Goal: Task Accomplishment & Management: Manage account settings

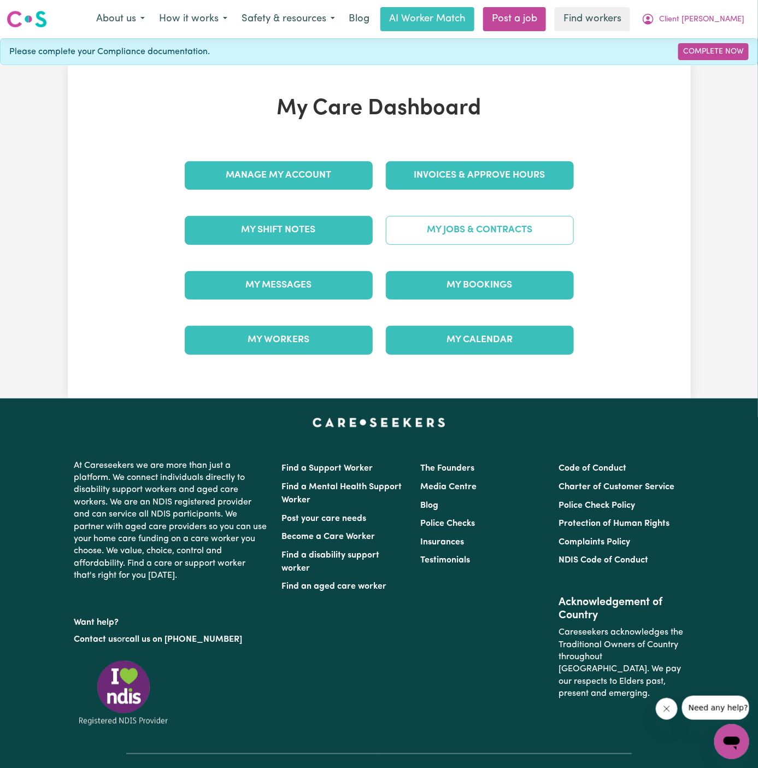
click at [501, 223] on link "My Jobs & Contracts" at bounding box center [480, 230] width 188 height 28
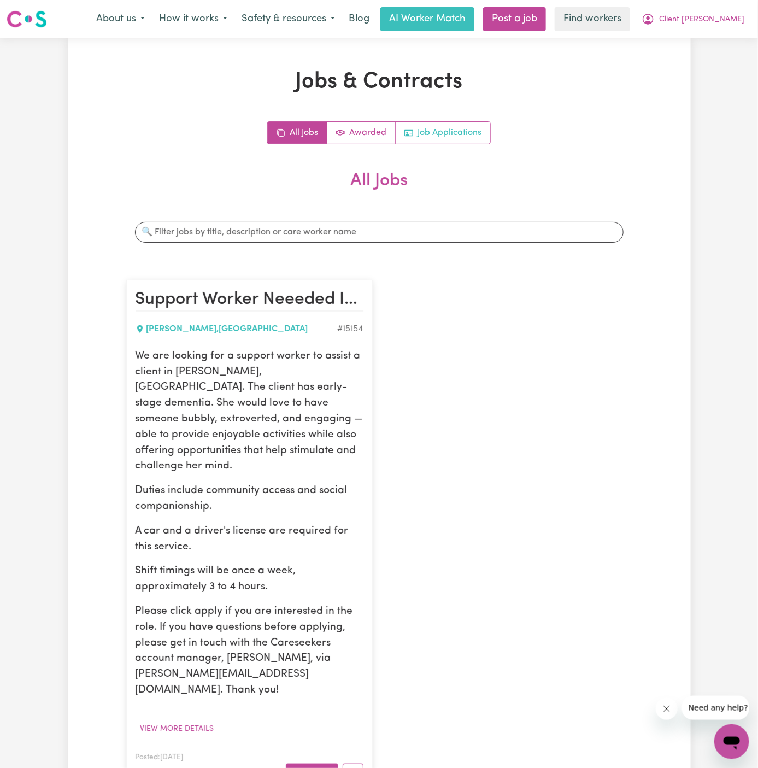
click at [462, 125] on link "Job Applications" at bounding box center [443, 133] width 95 height 22
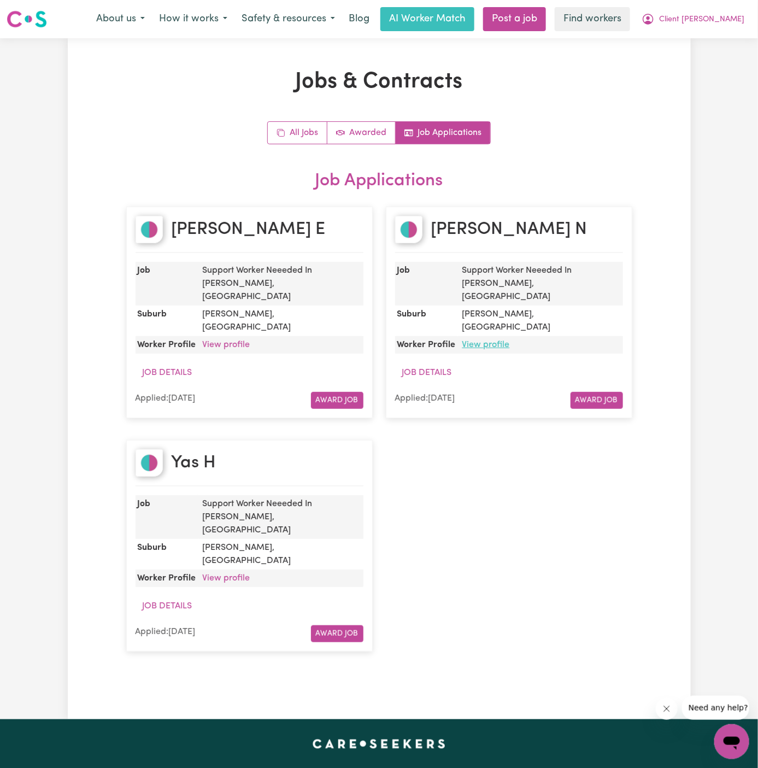
click at [490, 341] on link "View profile" at bounding box center [487, 345] width 48 height 9
click at [684, 24] on span "Client [PERSON_NAME]" at bounding box center [701, 20] width 85 height 12
click at [684, 54] on link "Logout" at bounding box center [708, 62] width 86 height 21
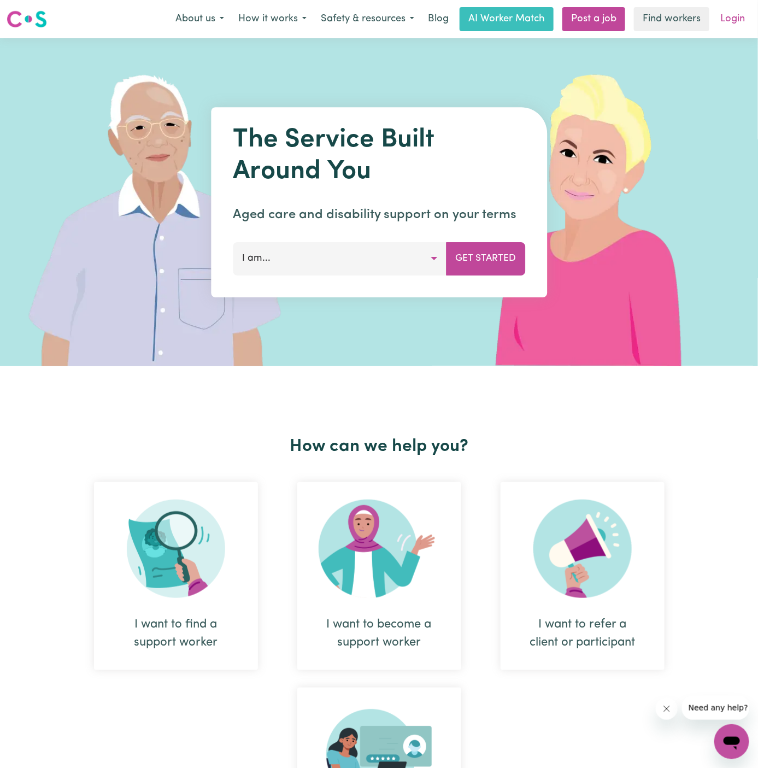
click at [732, 15] on link "Login" at bounding box center [733, 19] width 38 height 24
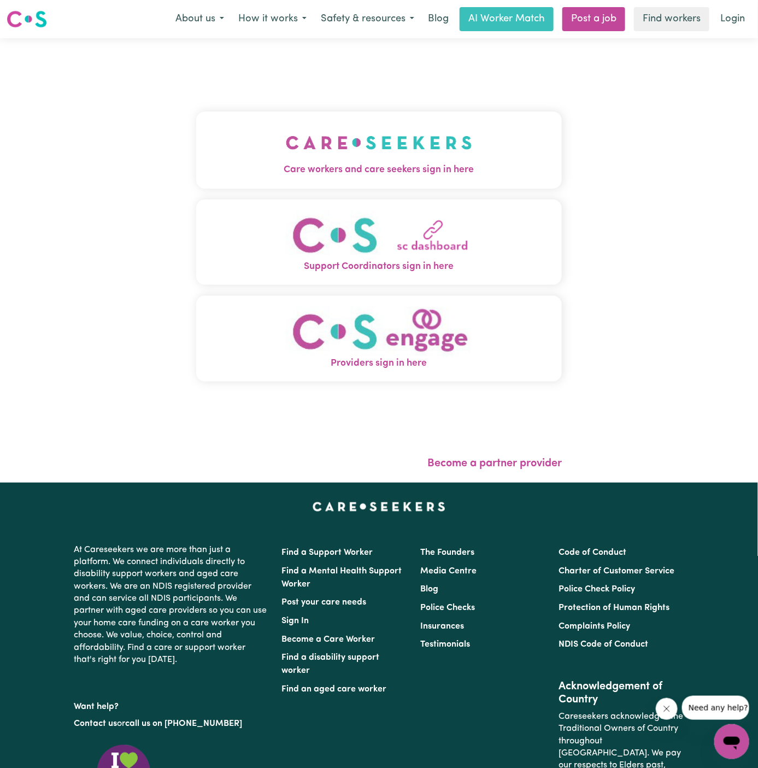
click at [407, 143] on img "Care workers and care seekers sign in here" at bounding box center [379, 142] width 186 height 40
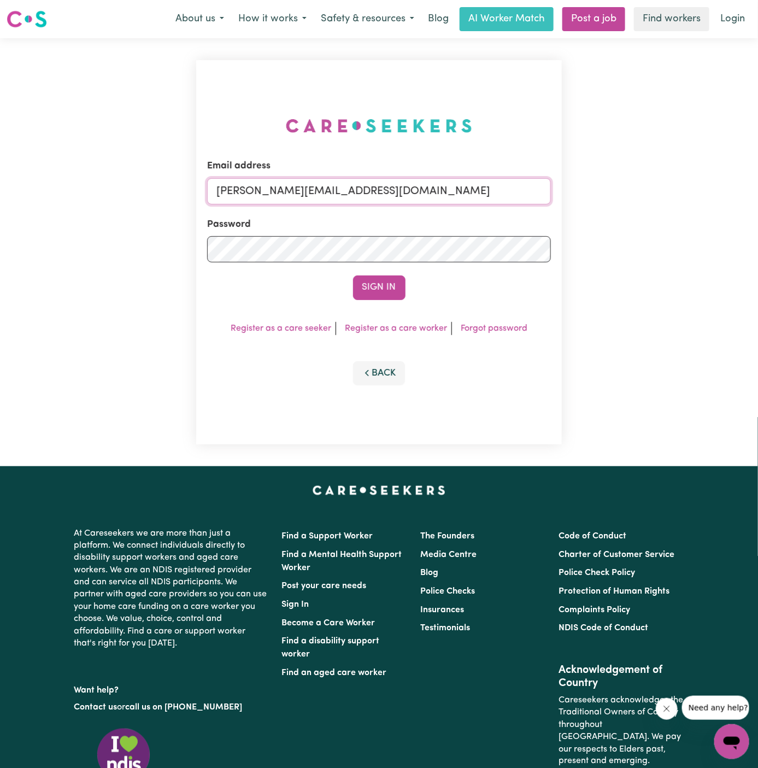
click at [414, 189] on input "dyan@careseekers.com.au" at bounding box center [379, 191] width 344 height 26
drag, startPoint x: 272, startPoint y: 191, endPoint x: 812, endPoint y: 234, distance: 541.9
click at [758, 234] on html "Menu About us How it works Safety & resources Blog AI Worker Match Post a job F…" at bounding box center [379, 468] width 758 height 937
type input "superuser~JaxsonCF@careseekers.com.au"
click at [383, 285] on button "Sign In" at bounding box center [379, 288] width 52 height 24
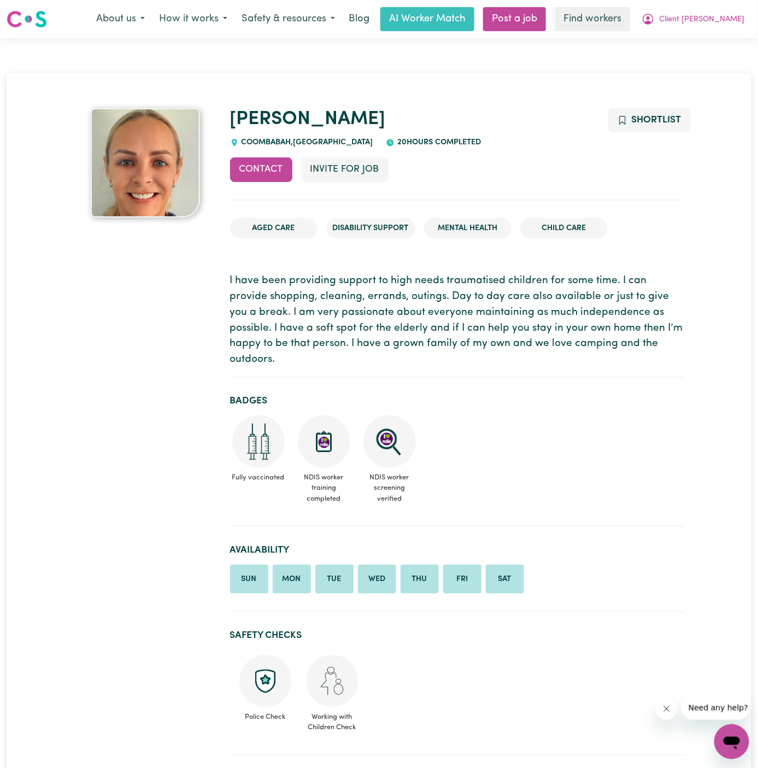
click at [276, 143] on span "COOMBABAH , [GEOGRAPHIC_DATA]" at bounding box center [306, 142] width 135 height 8
copy span "COOMBABAH"
